Goal: Task Accomplishment & Management: Use online tool/utility

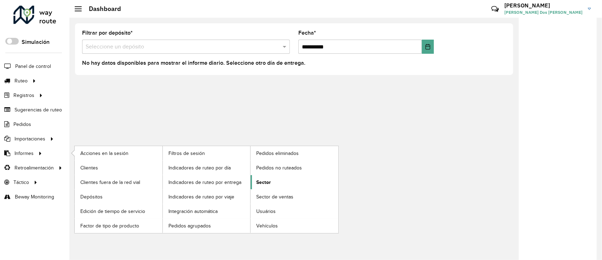
click at [266, 179] on span "Sector" at bounding box center [263, 182] width 15 height 7
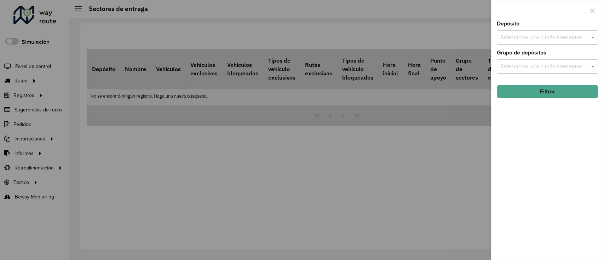
click at [577, 38] on input "text" at bounding box center [544, 38] width 91 height 8
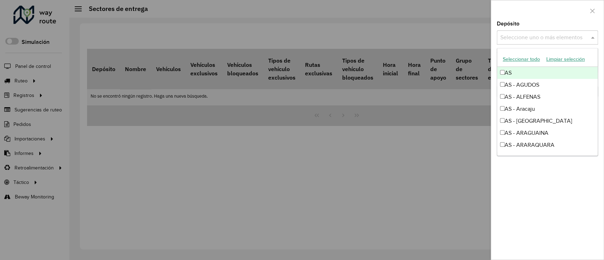
click at [524, 58] on button "Seleccionar todo" at bounding box center [522, 59] width 44 height 11
click at [537, 16] on div at bounding box center [547, 10] width 113 height 21
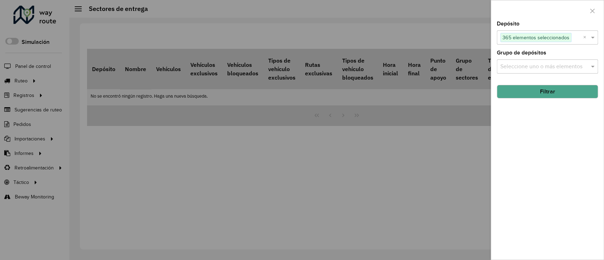
click at [548, 92] on button "Filtrar" at bounding box center [547, 91] width 101 height 13
click at [535, 37] on input "text" at bounding box center [544, 38] width 91 height 8
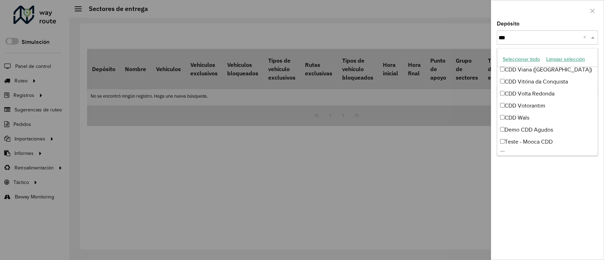
scroll to position [1298, 0]
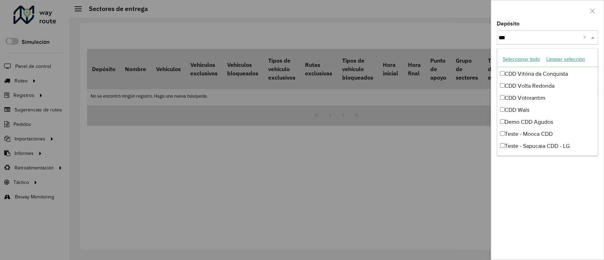
click at [527, 60] on button "Seleccionar todo" at bounding box center [522, 59] width 44 height 11
click at [499, 120] on div "Demo CDD Agudos" at bounding box center [547, 122] width 100 height 12
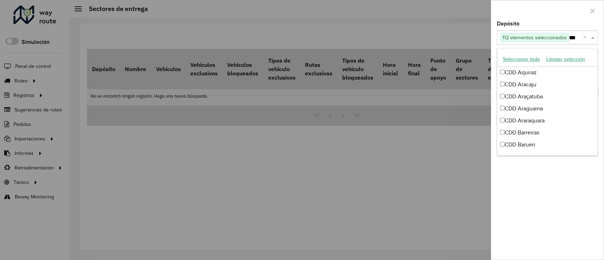
scroll to position [0, 0]
type input "*"
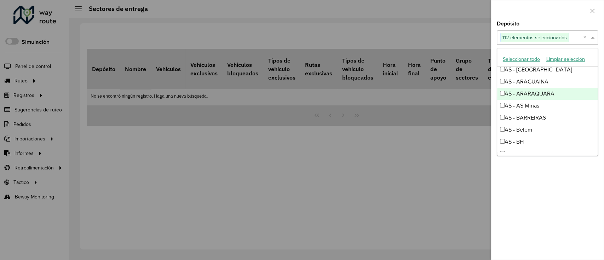
scroll to position [236, 0]
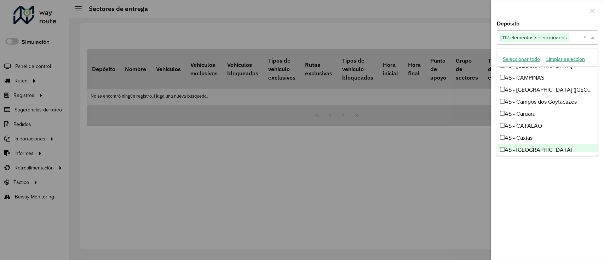
click at [554, 189] on div "Depósito Seleccione uno o más elementos 112 elementos seleccionados × Grupo de …" at bounding box center [547, 140] width 113 height 238
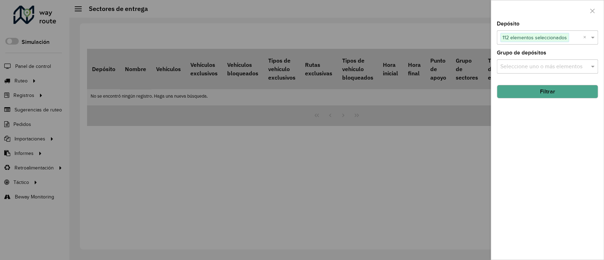
click at [547, 88] on button "Filtrar" at bounding box center [547, 91] width 101 height 13
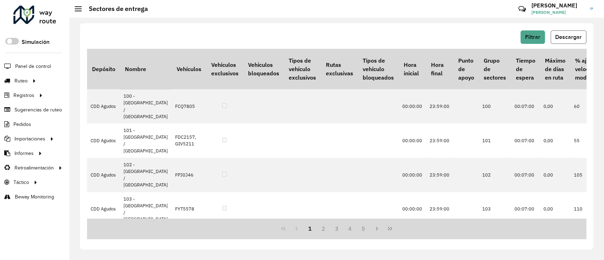
click at [568, 36] on span "Descargar" at bounding box center [568, 37] width 27 height 6
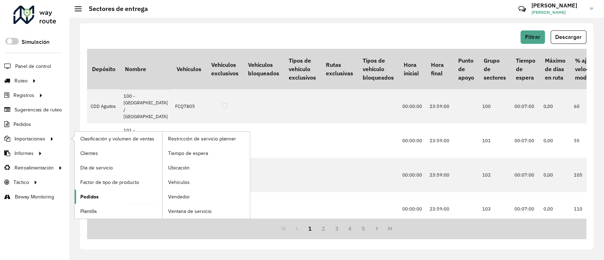
click at [106, 198] on link "Pedidos" at bounding box center [118, 197] width 87 height 14
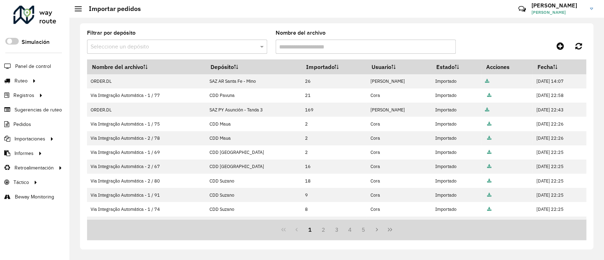
click at [192, 47] on input "text" at bounding box center [170, 47] width 159 height 8
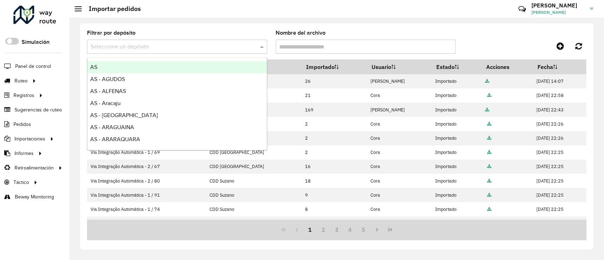
click at [192, 47] on input "text" at bounding box center [170, 47] width 159 height 8
click at [226, 29] on div "Filtrar por depósito Seleccione un depósito Nombre del archivo Nombre del archi…" at bounding box center [336, 136] width 513 height 226
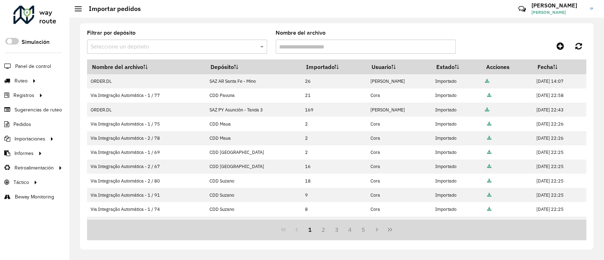
click at [207, 46] on input "text" at bounding box center [170, 47] width 159 height 8
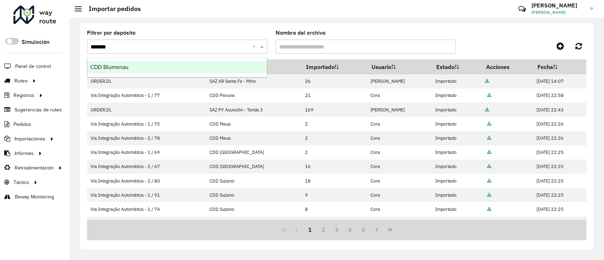
type input "********"
click at [199, 63] on div "CDD Blumenau" at bounding box center [176, 67] width 179 height 12
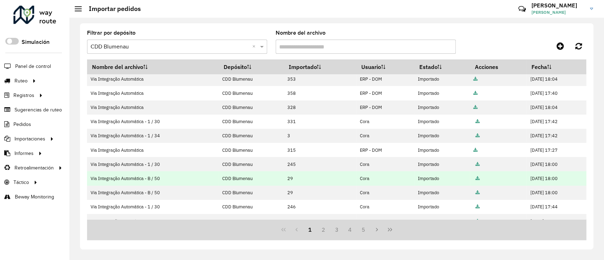
scroll to position [139, 0]
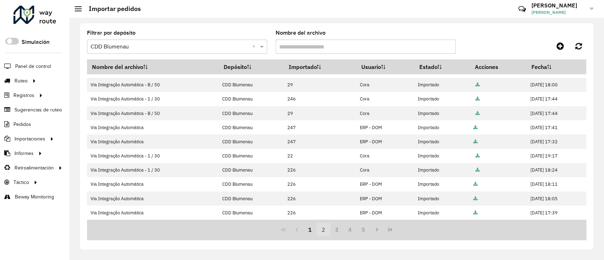
click at [321, 230] on button "2" at bounding box center [323, 229] width 13 height 13
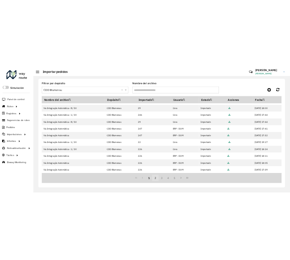
scroll to position [0, 0]
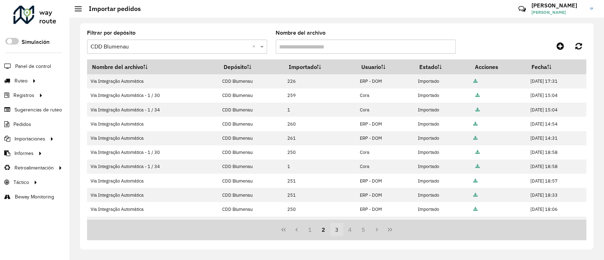
click at [341, 233] on button "3" at bounding box center [336, 229] width 13 height 13
click at [351, 234] on button "4" at bounding box center [349, 229] width 13 height 13
click at [359, 232] on button "6" at bounding box center [363, 229] width 13 height 13
click at [367, 234] on button "8" at bounding box center [363, 229] width 13 height 13
click at [375, 234] on button "Next Page" at bounding box center [376, 229] width 13 height 13
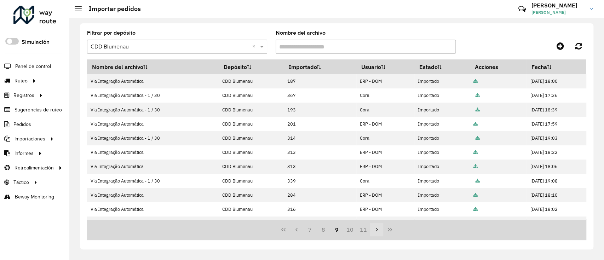
click at [375, 234] on button "Next Page" at bounding box center [376, 229] width 13 height 13
click at [385, 234] on button "Last Page" at bounding box center [389, 229] width 13 height 13
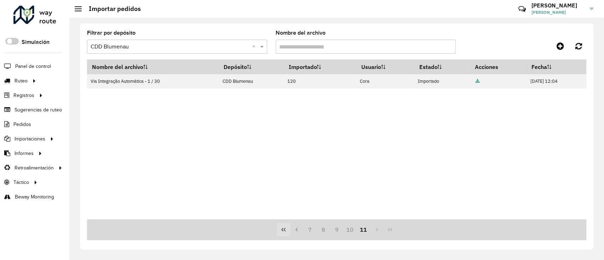
click at [282, 228] on icon "First Page" at bounding box center [284, 230] width 6 height 6
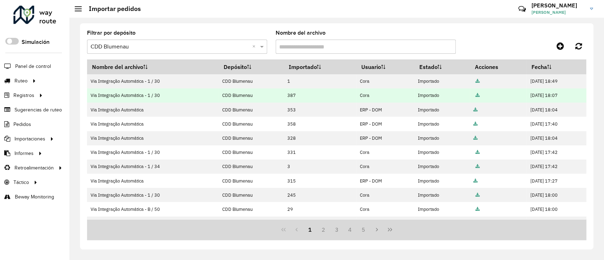
click at [476, 96] on icon at bounding box center [478, 95] width 4 height 5
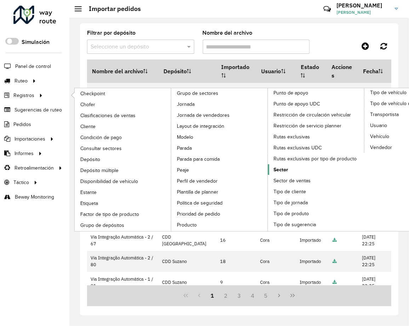
click at [70, 104] on span "Sector" at bounding box center [280, 169] width 15 height 7
